Goal: Task Accomplishment & Management: Manage account settings

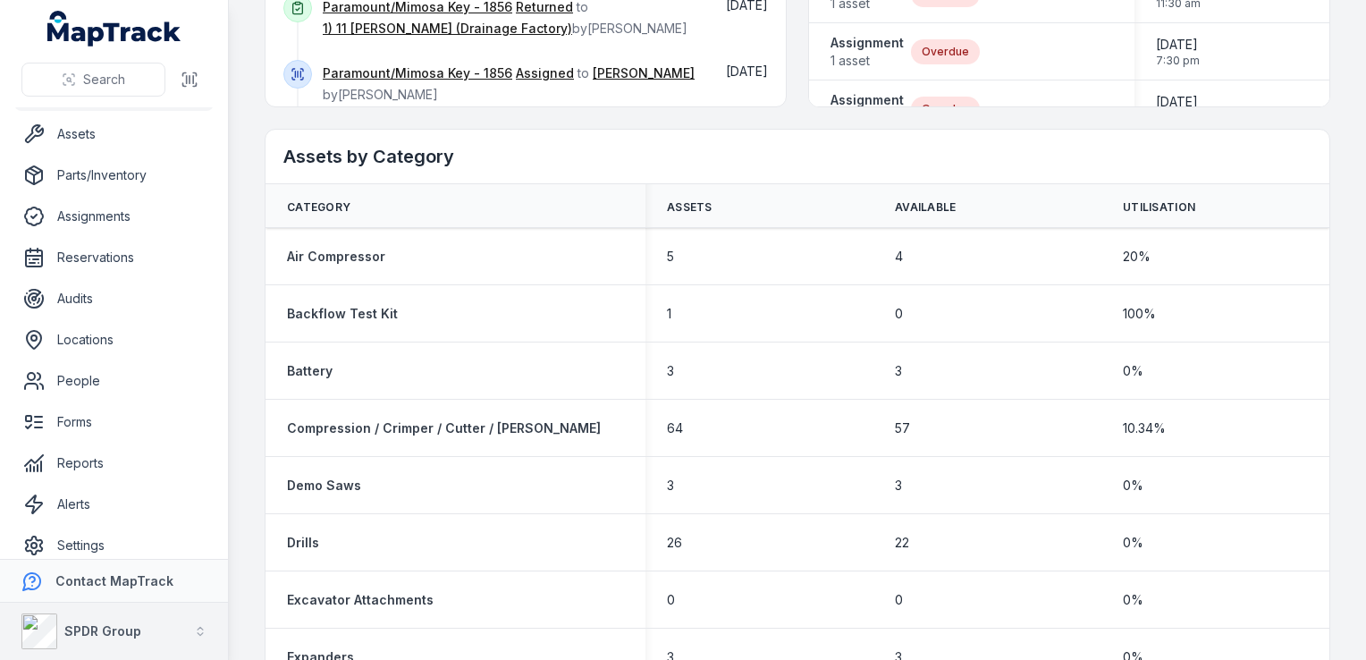
scroll to position [46, 0]
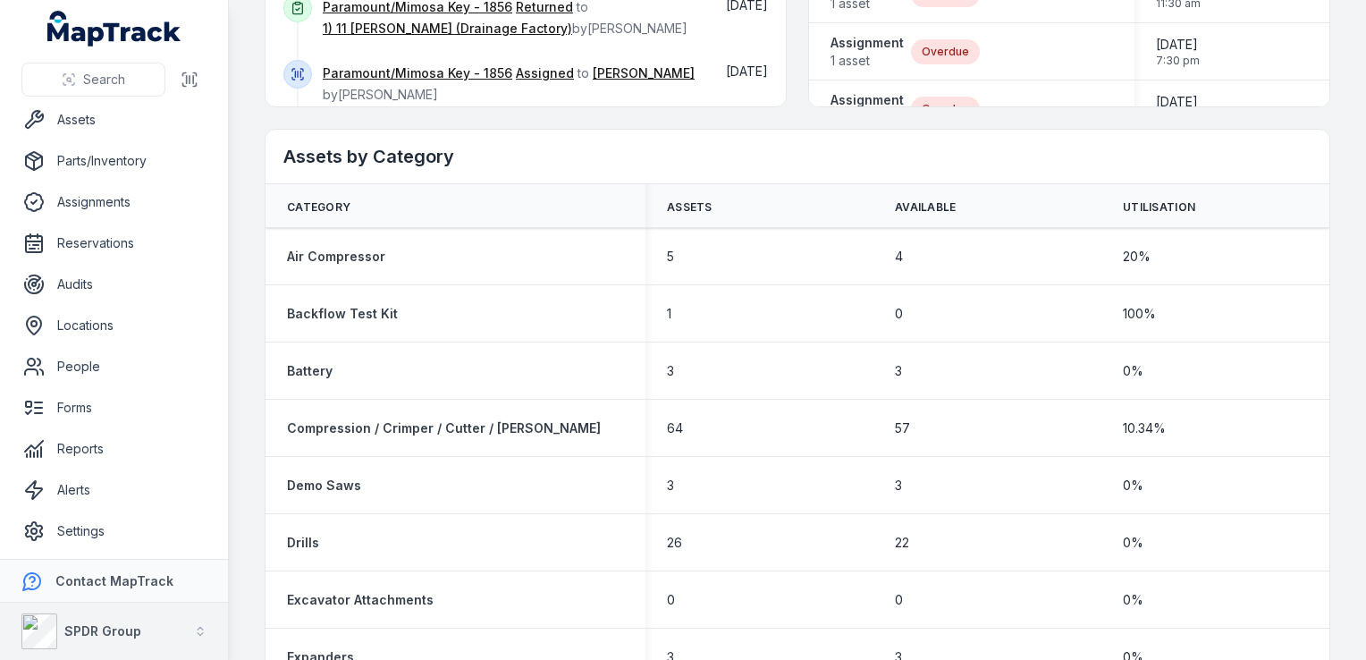
click at [156, 631] on button "SPDR Group" at bounding box center [114, 630] width 228 height 57
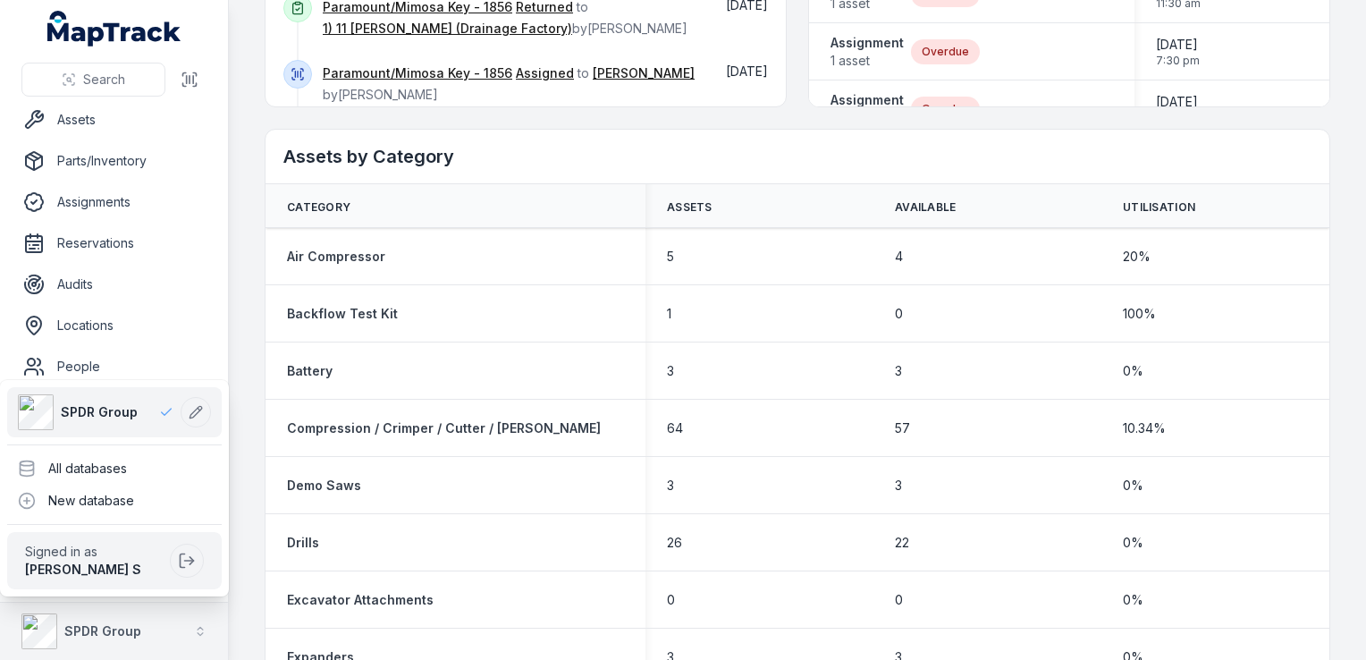
click at [133, 636] on strong "SPDR Group" at bounding box center [102, 630] width 77 height 15
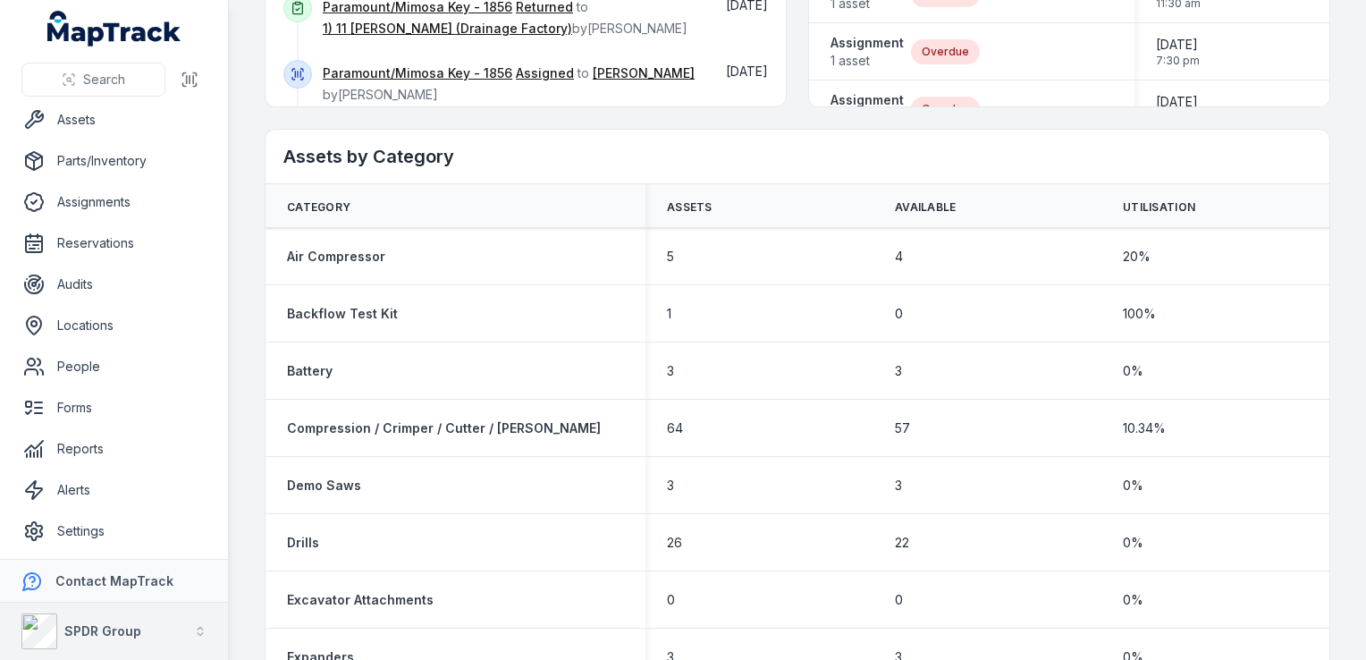
click at [119, 620] on div "SPDR Group" at bounding box center [81, 631] width 120 height 36
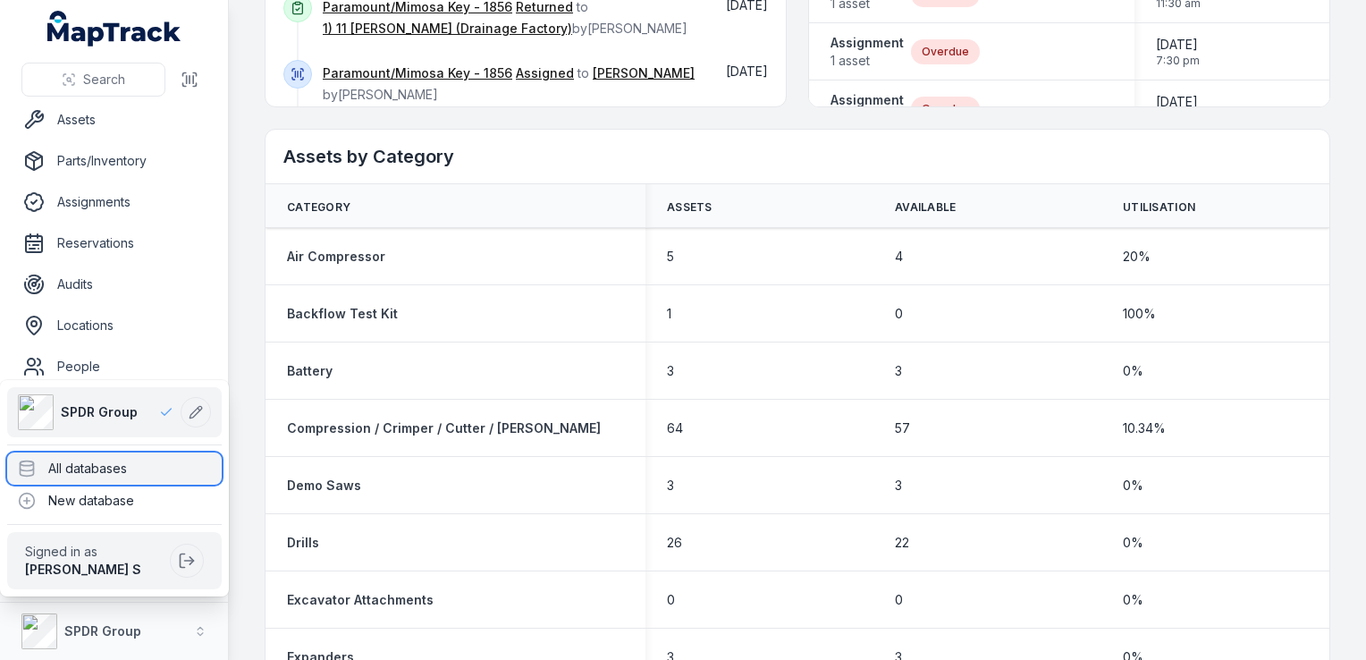
click at [107, 472] on div "All databases" at bounding box center [114, 468] width 215 height 32
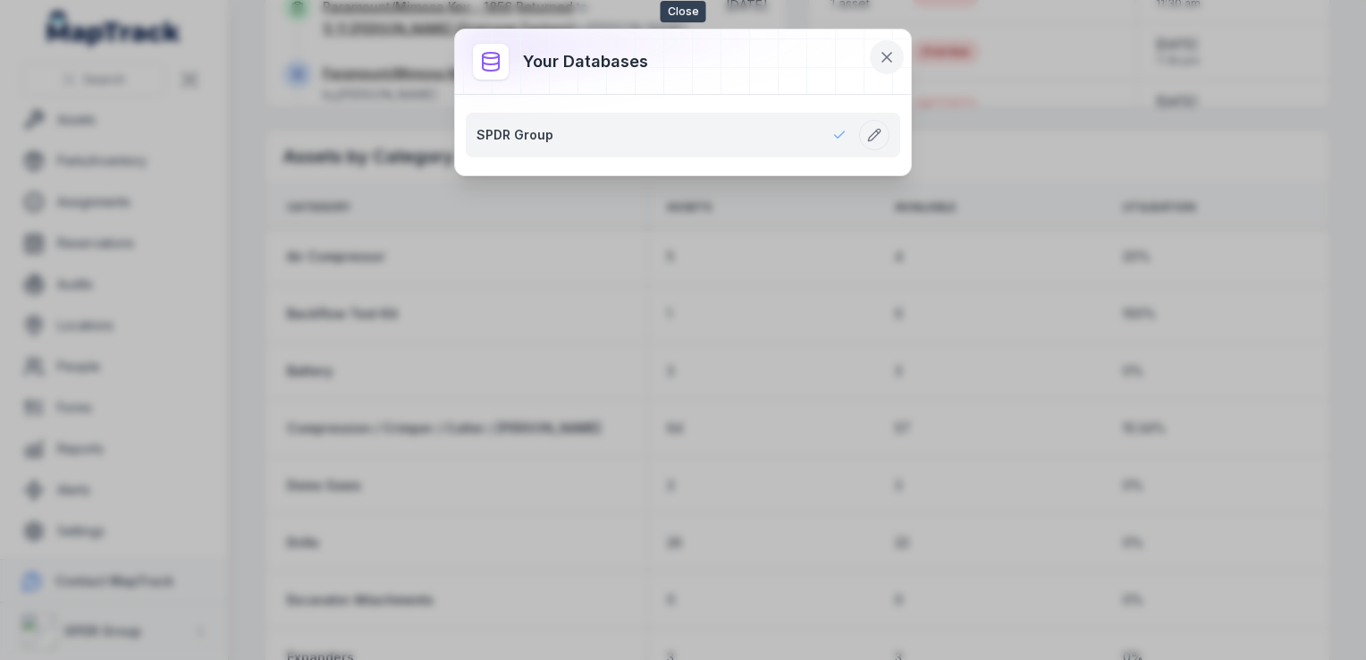
click at [894, 44] on button at bounding box center [887, 57] width 34 height 34
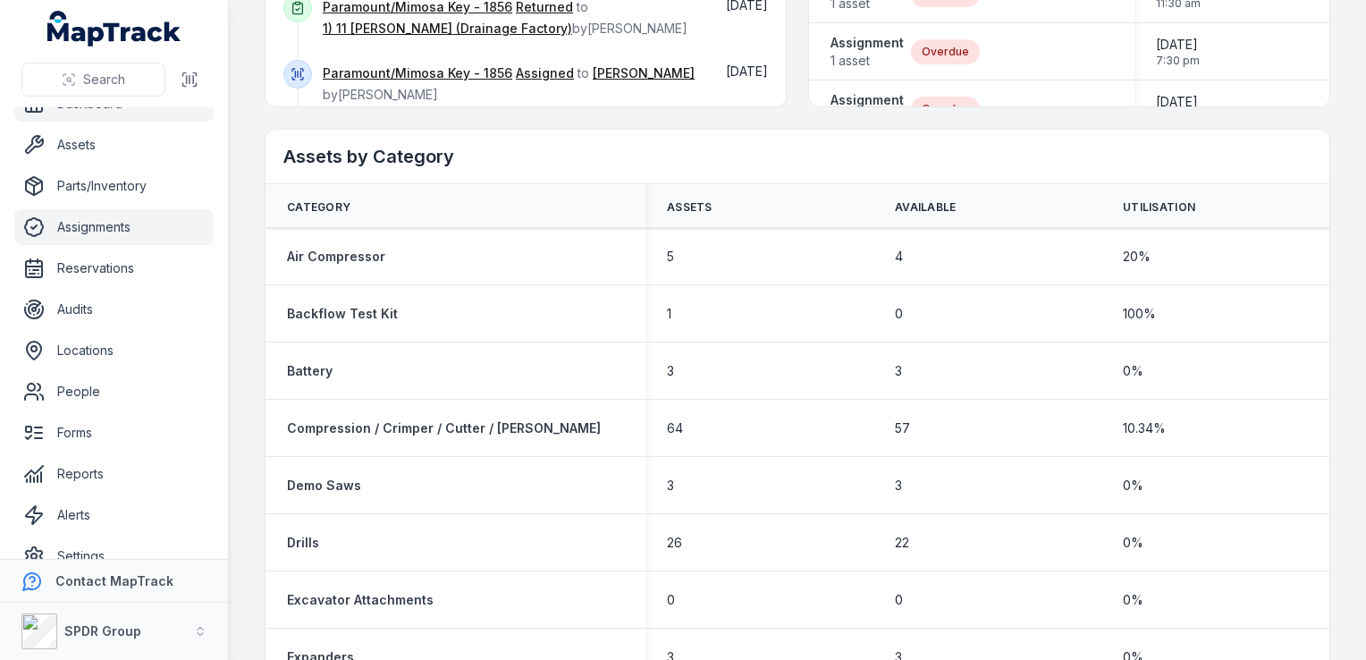
scroll to position [0, 0]
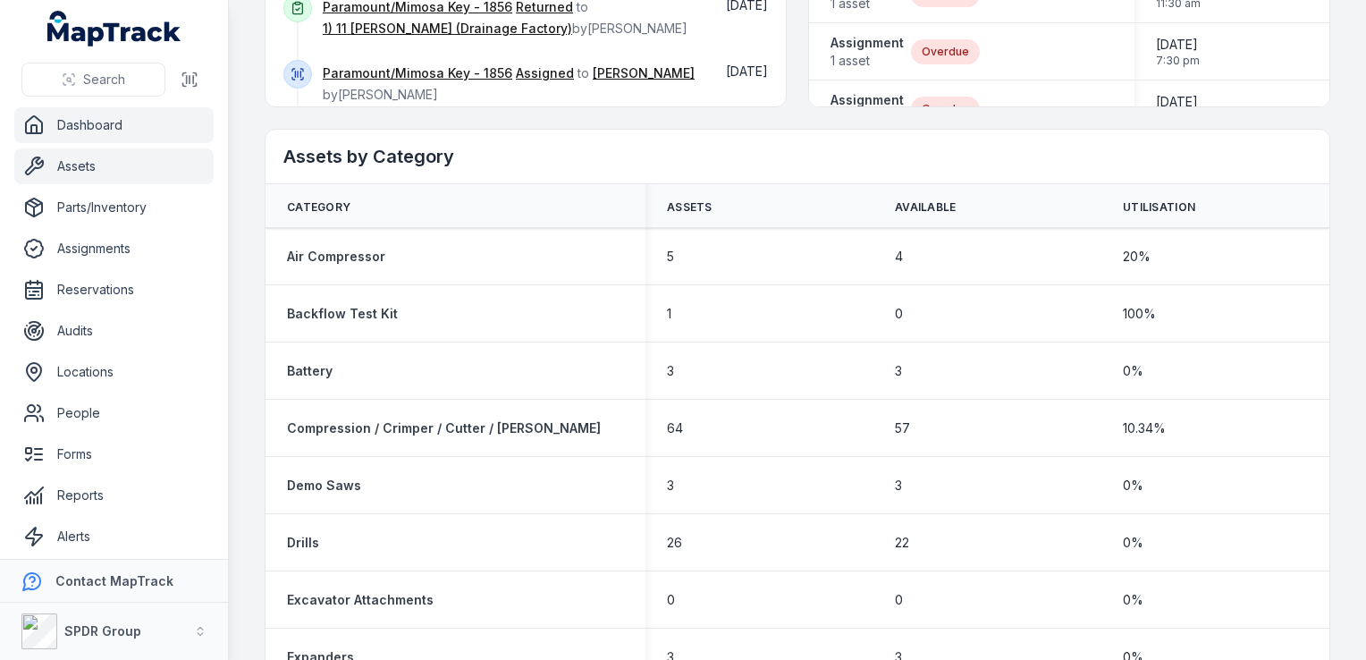
click at [72, 179] on link "Assets" at bounding box center [113, 166] width 199 height 36
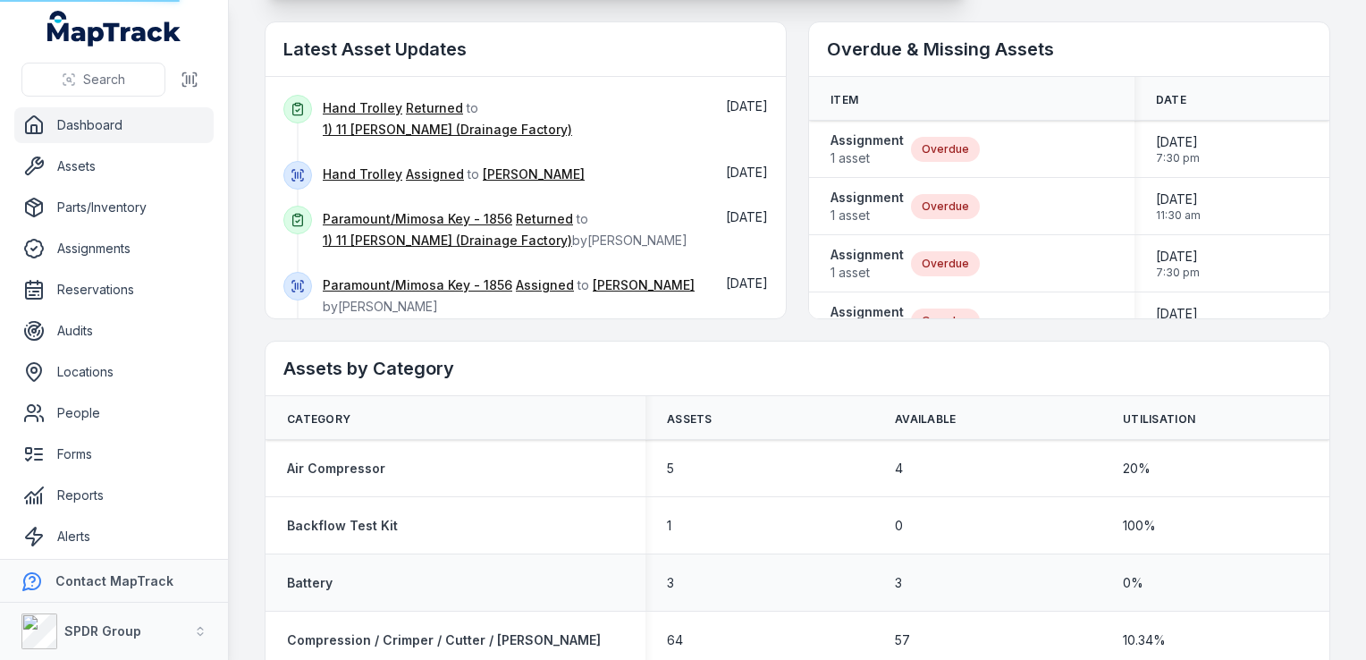
scroll to position [447, 0]
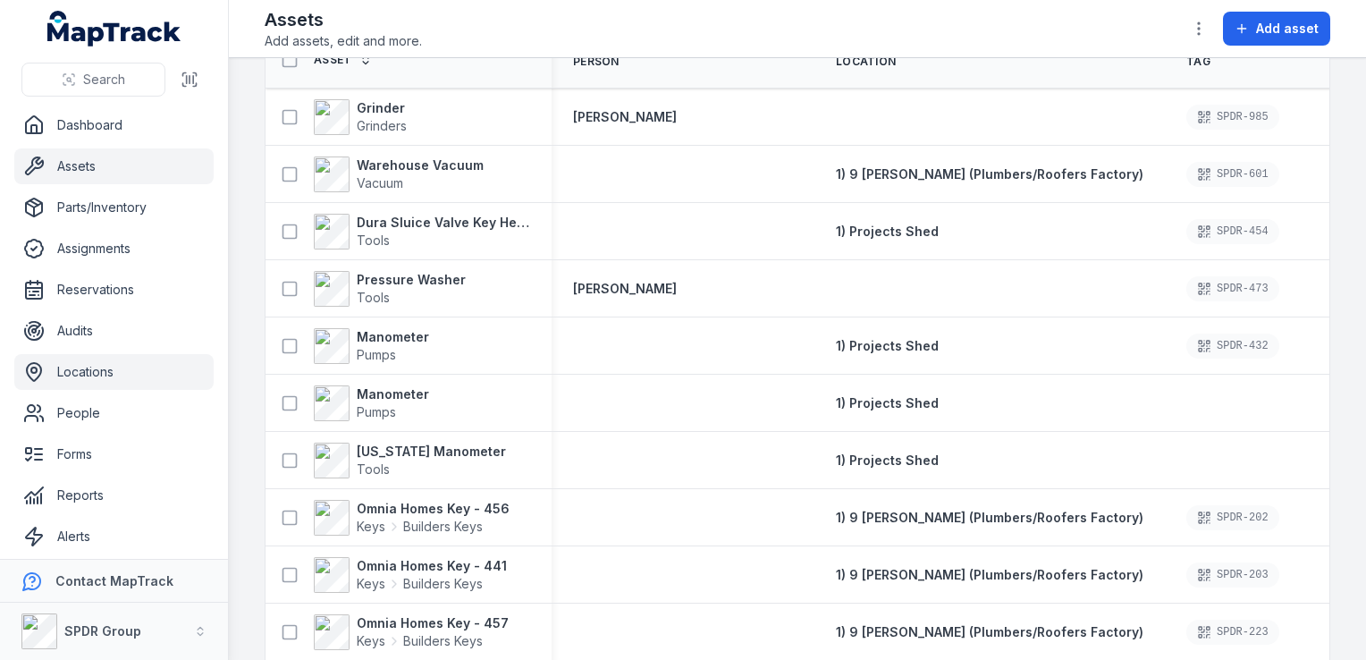
scroll to position [46, 0]
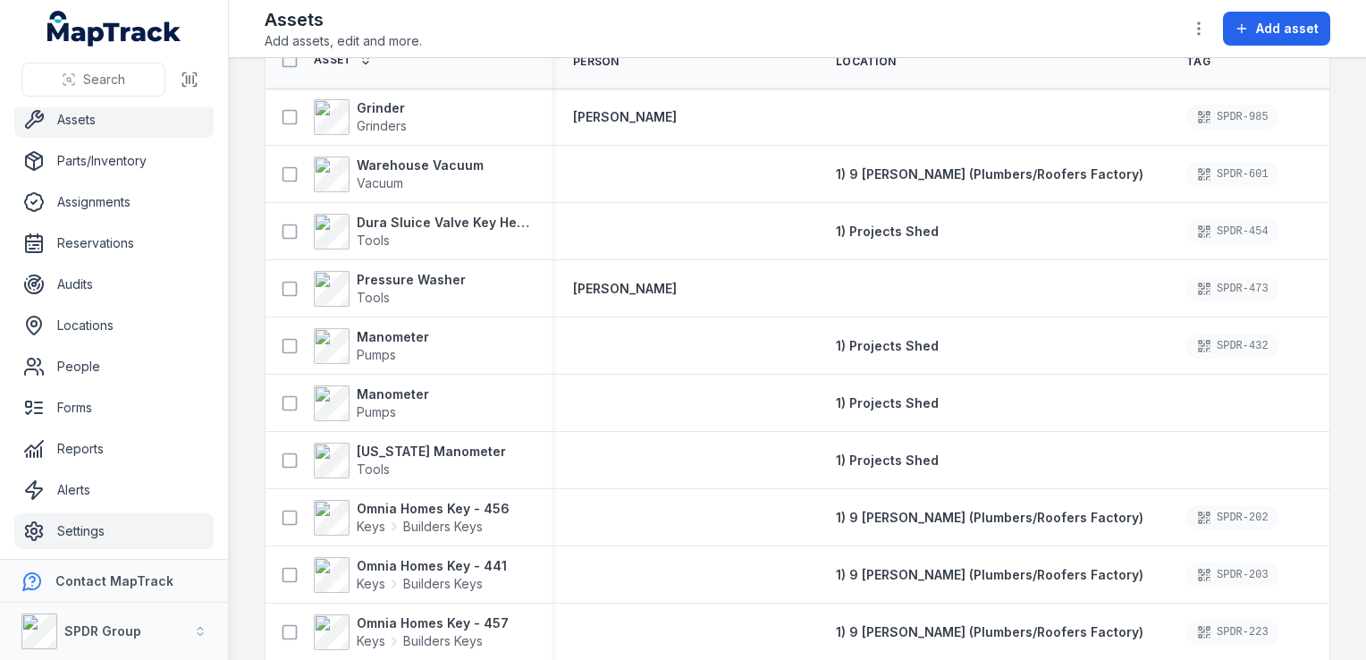
click at [92, 526] on link "Settings" at bounding box center [113, 531] width 199 height 36
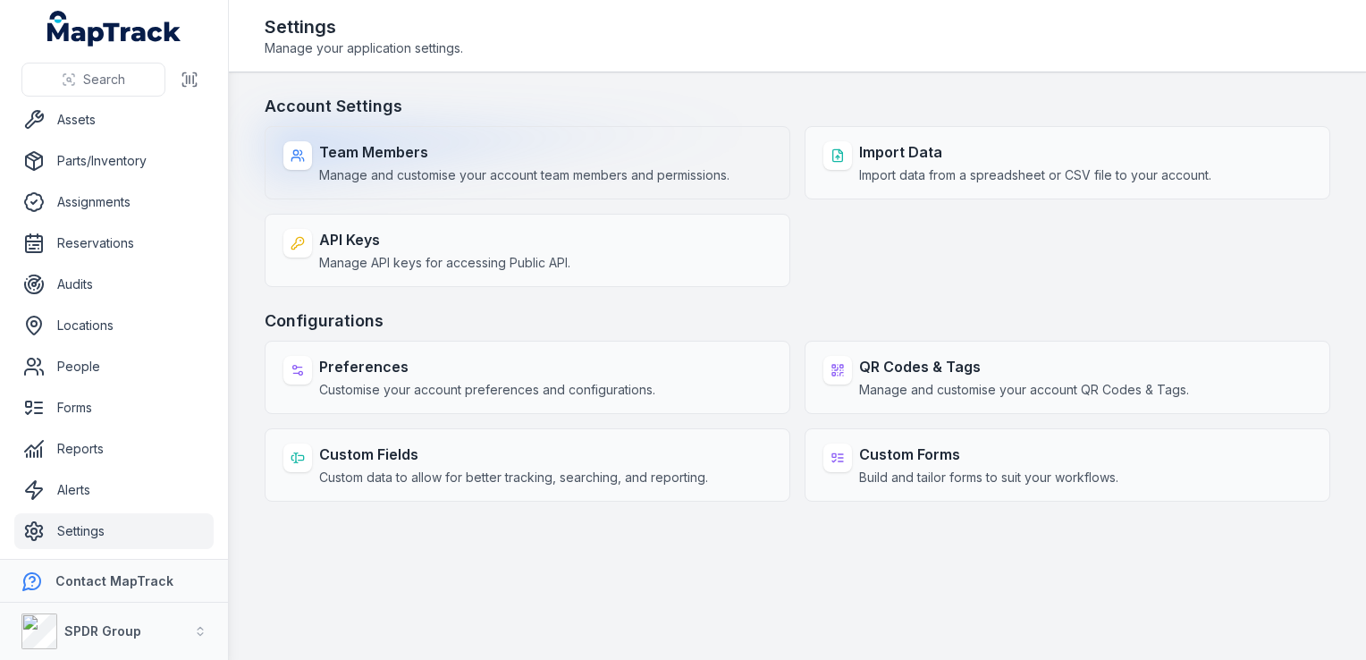
click at [423, 168] on span "Manage and customise your account team members and permissions." at bounding box center [524, 175] width 410 height 18
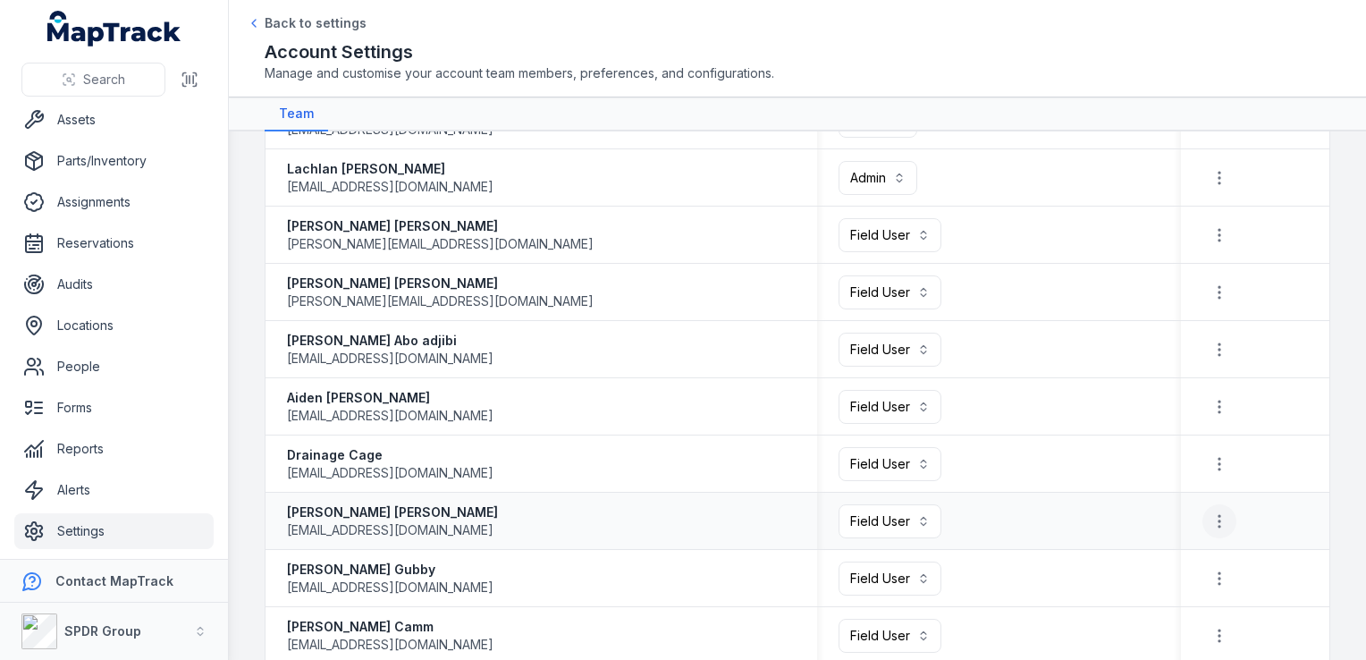
scroll to position [536, 0]
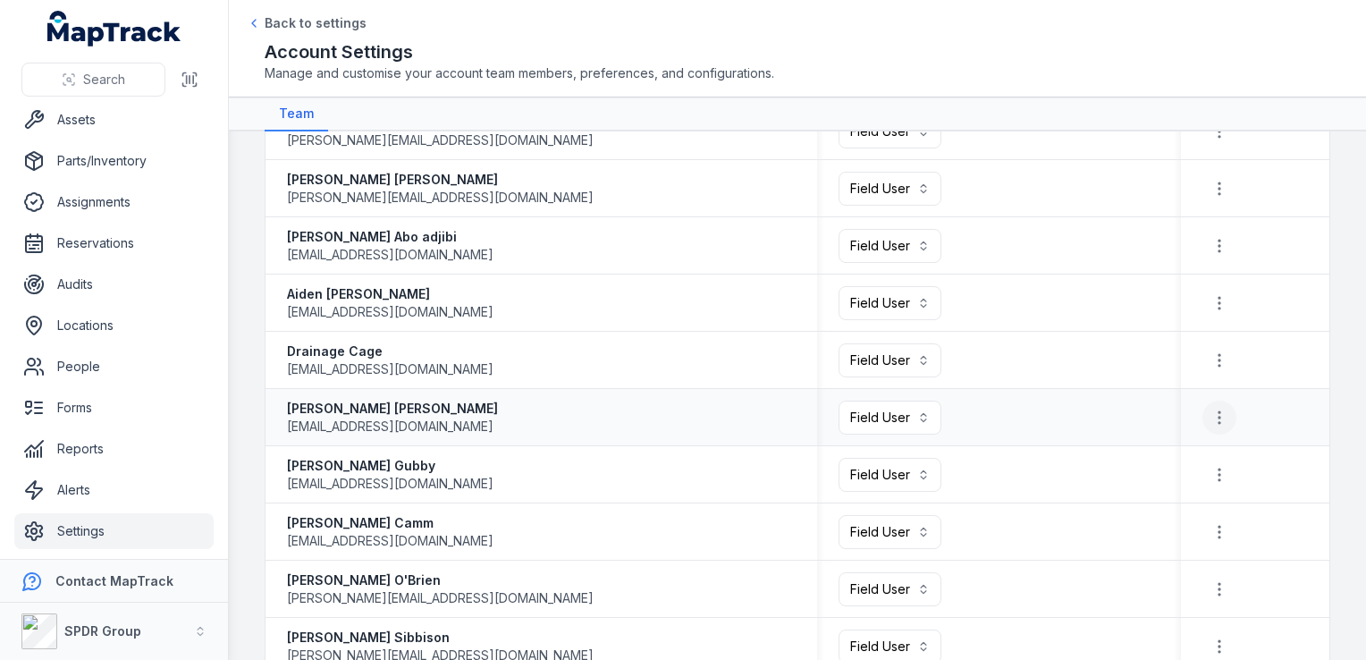
click at [1202, 413] on button "button" at bounding box center [1219, 417] width 34 height 34
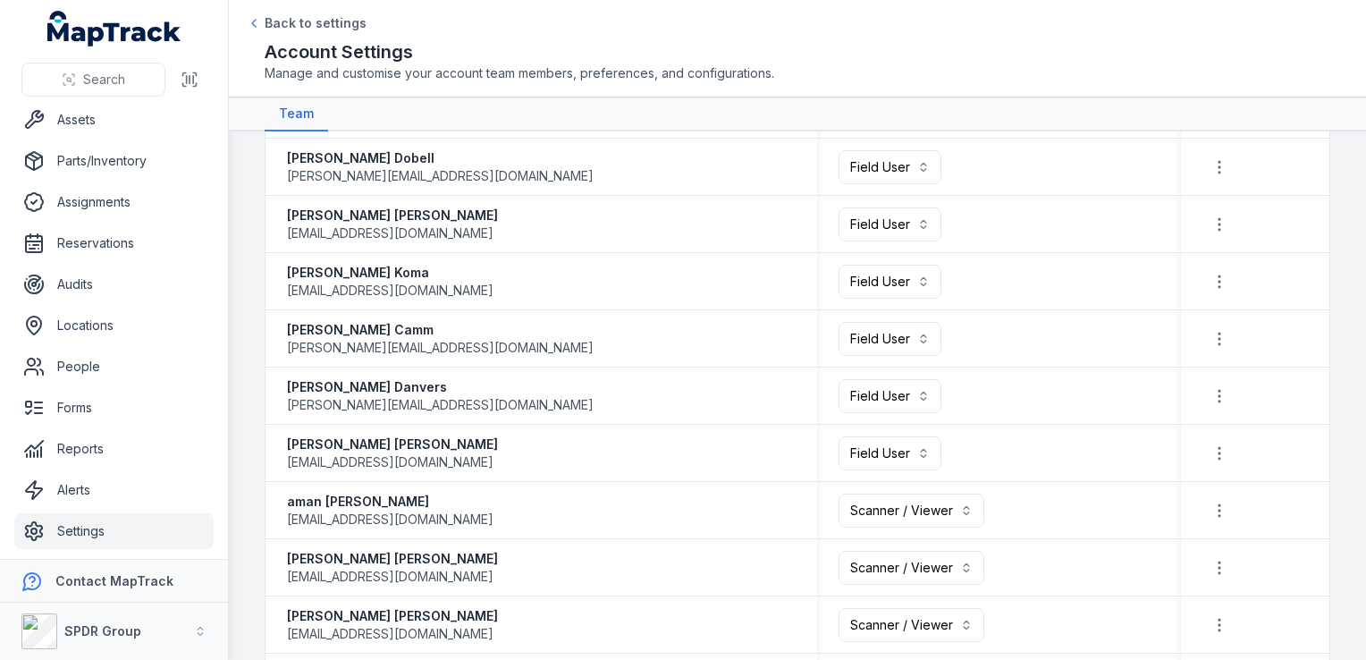
scroll to position [1520, 0]
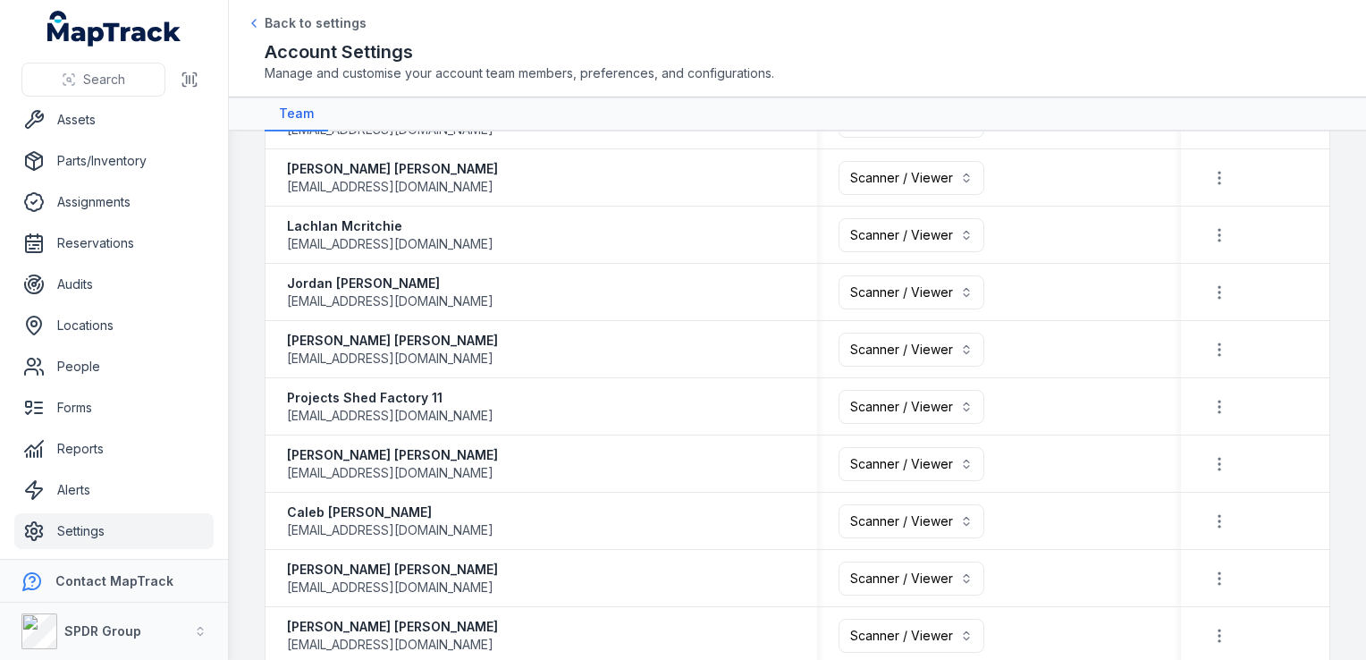
click at [429, 471] on table "**********" at bounding box center [797, 127] width 1064 height 2904
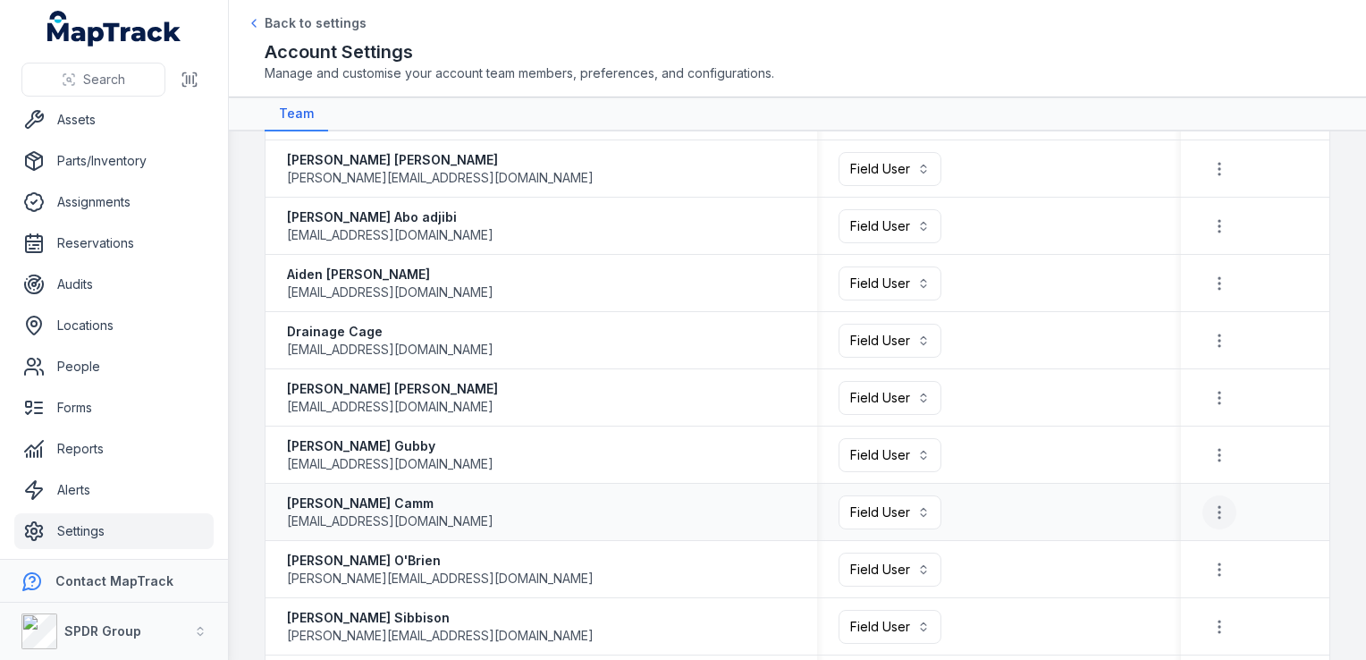
click at [1217, 506] on button "button" at bounding box center [1219, 512] width 34 height 34
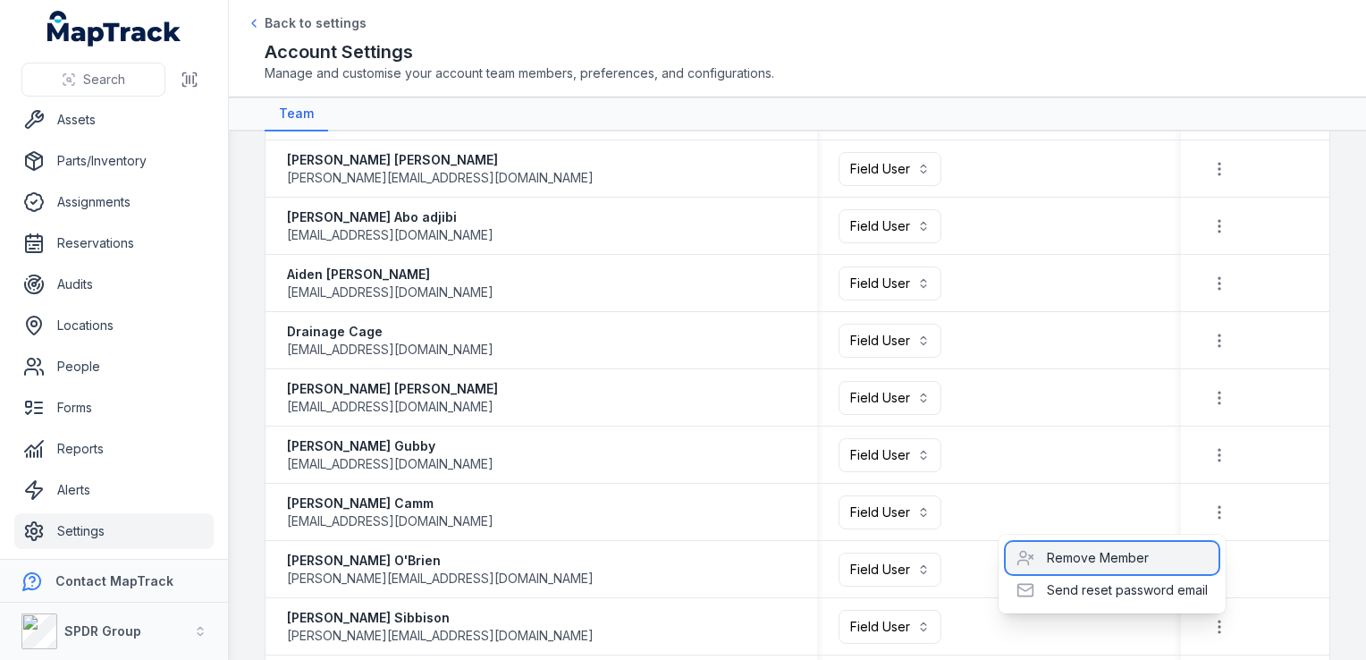
click at [1148, 552] on div "Remove Member" at bounding box center [1112, 558] width 213 height 32
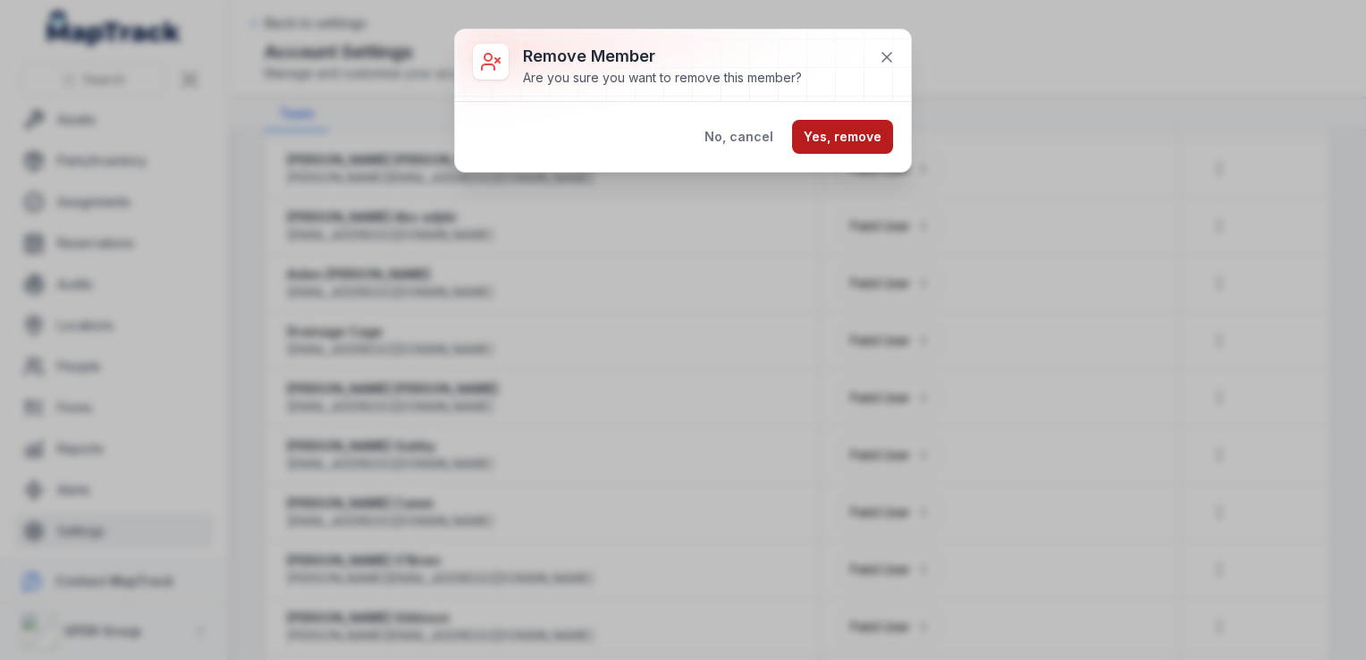
click at [840, 139] on button "Yes, remove" at bounding box center [842, 137] width 101 height 34
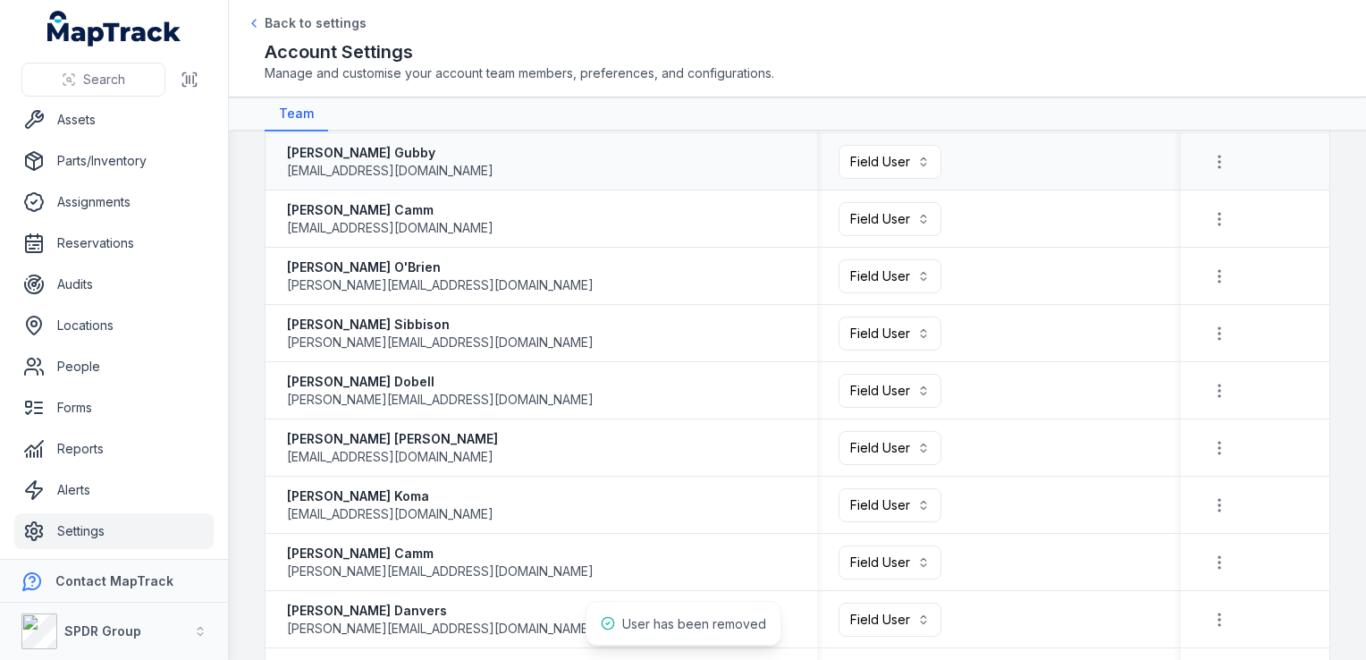
scroll to position [1003, 0]
